Goal: Task Accomplishment & Management: Check status

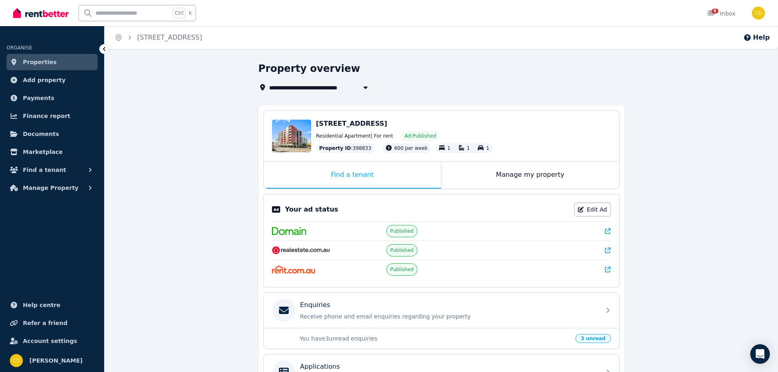
click at [606, 231] on icon at bounding box center [608, 231] width 6 height 6
click at [47, 16] on img at bounding box center [41, 13] width 56 height 12
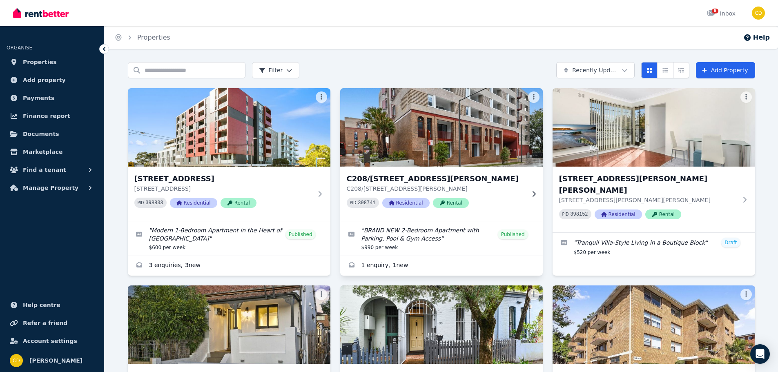
click at [403, 178] on h3 "C208/165 Milton St, Ashbury" at bounding box center [436, 178] width 178 height 11
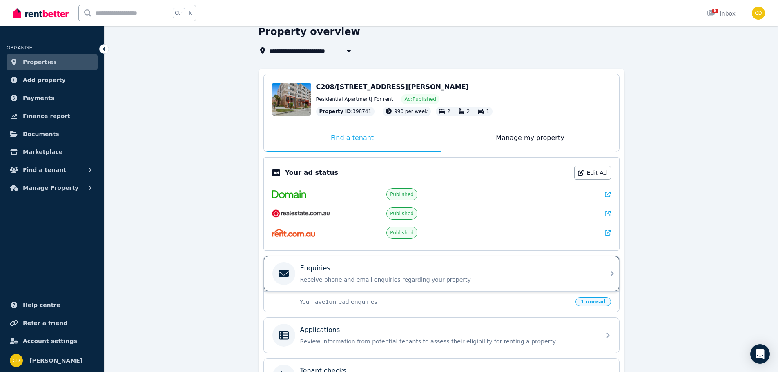
scroll to position [54, 0]
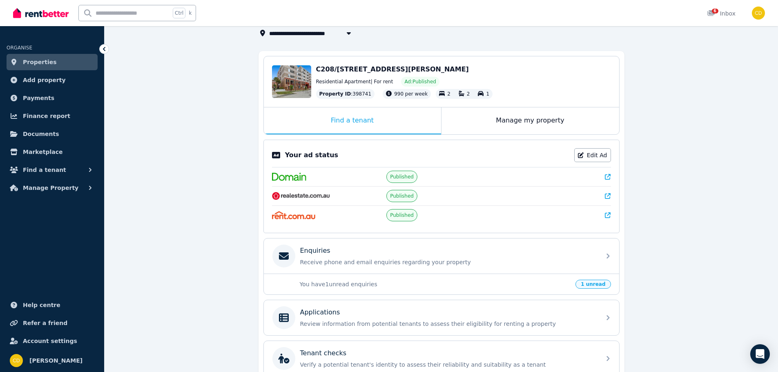
click at [606, 175] on icon at bounding box center [608, 177] width 6 height 6
click at [105, 11] on input "text" at bounding box center [125, 13] width 92 height 16
type input "*****"
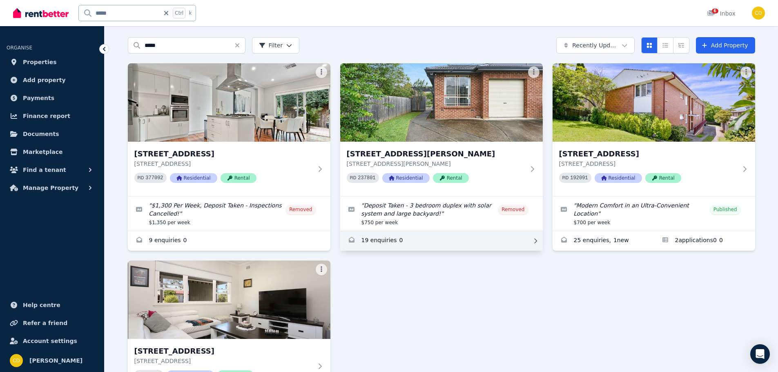
scroll to position [27, 0]
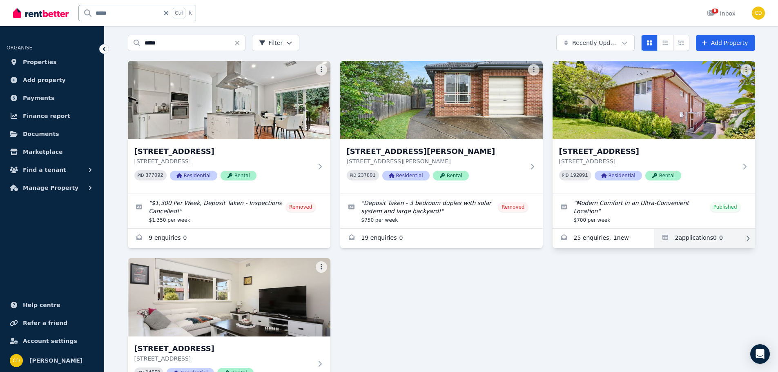
click at [684, 233] on link "Applications for 3/54 Greenwich Road, Greenwich" at bounding box center [704, 239] width 101 height 20
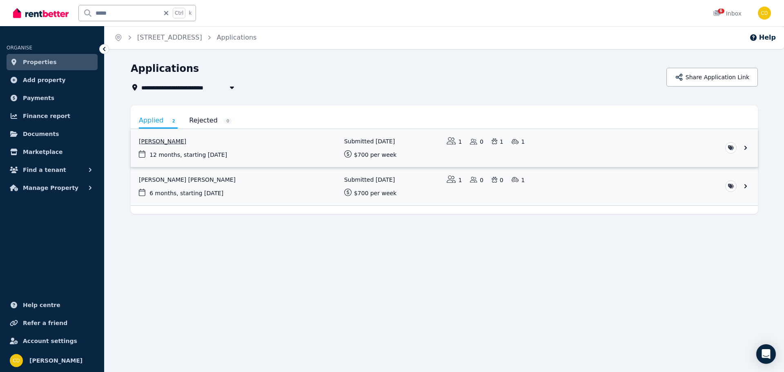
click at [156, 143] on link "View application: Cody Henderson" at bounding box center [445, 148] width 628 height 38
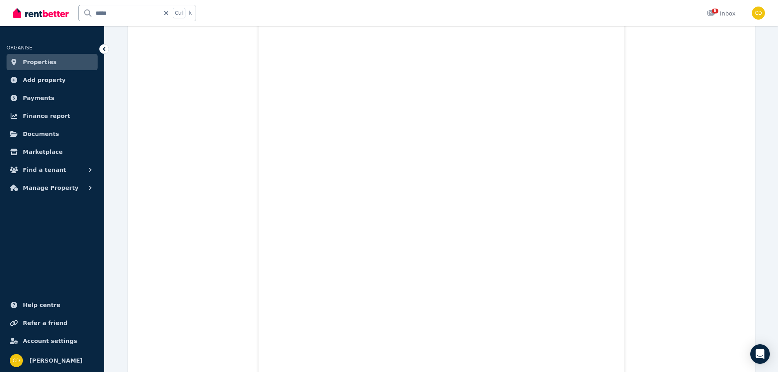
scroll to position [702, 0]
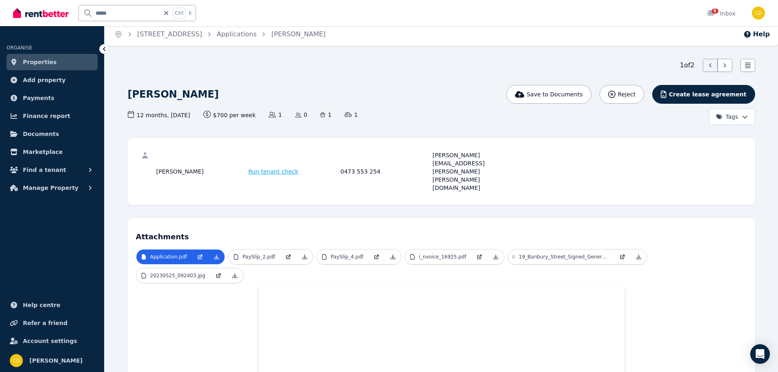
scroll to position [0, 0]
